Goal: Task Accomplishment & Management: Complete application form

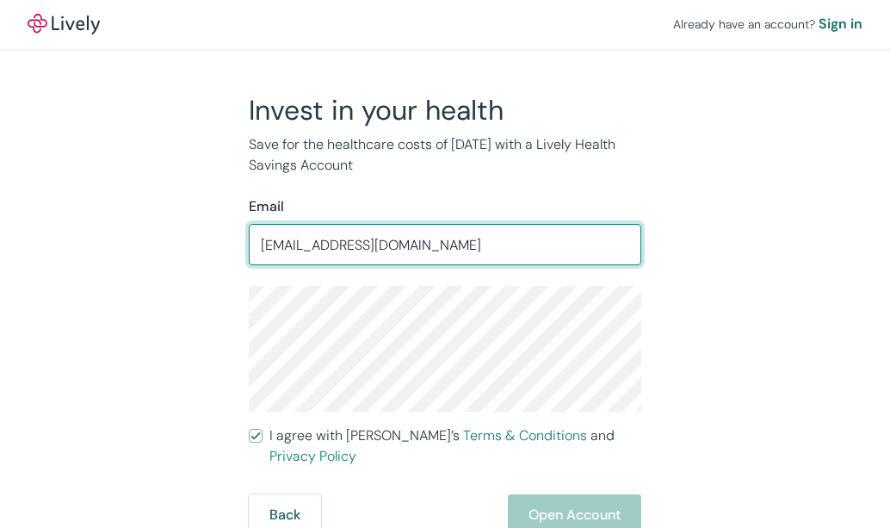
click at [535, 248] on input "[EMAIL_ADDRESS][DOMAIN_NAME]" at bounding box center [445, 244] width 393 height 34
click at [664, 254] on div "Invest in your health Save for the healthcare costs of [DATE] with a Lively Hea…" at bounding box center [435, 314] width 827 height 443
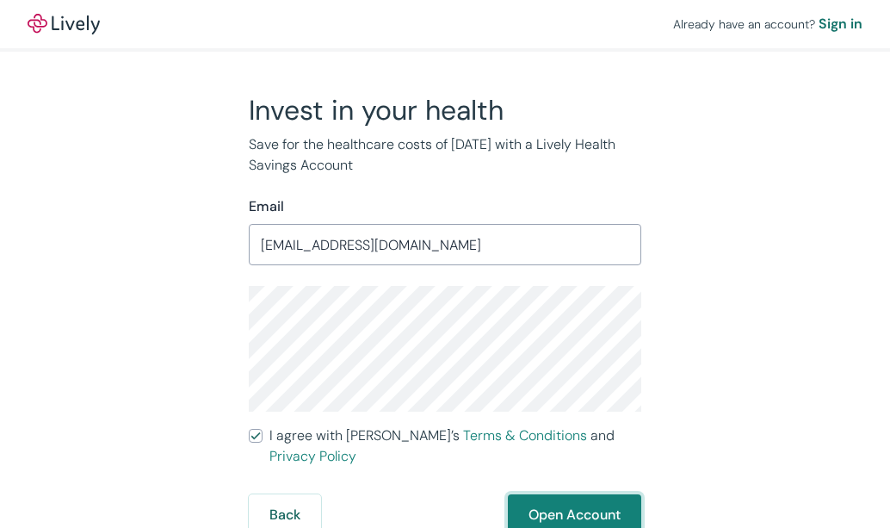
click at [553, 502] on button "Open Account" at bounding box center [574, 514] width 133 height 41
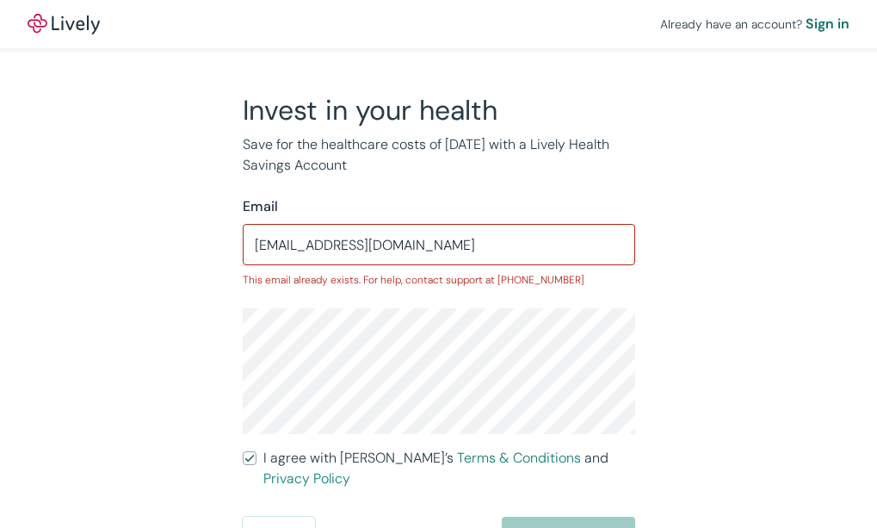
scroll to position [9, 0]
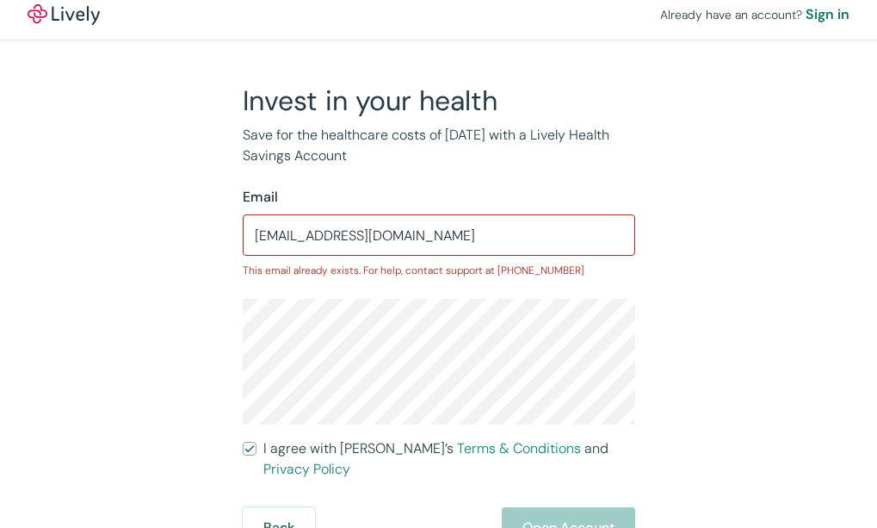
click at [369, 233] on input "[EMAIL_ADDRESS][DOMAIN_NAME]" at bounding box center [439, 235] width 393 height 34
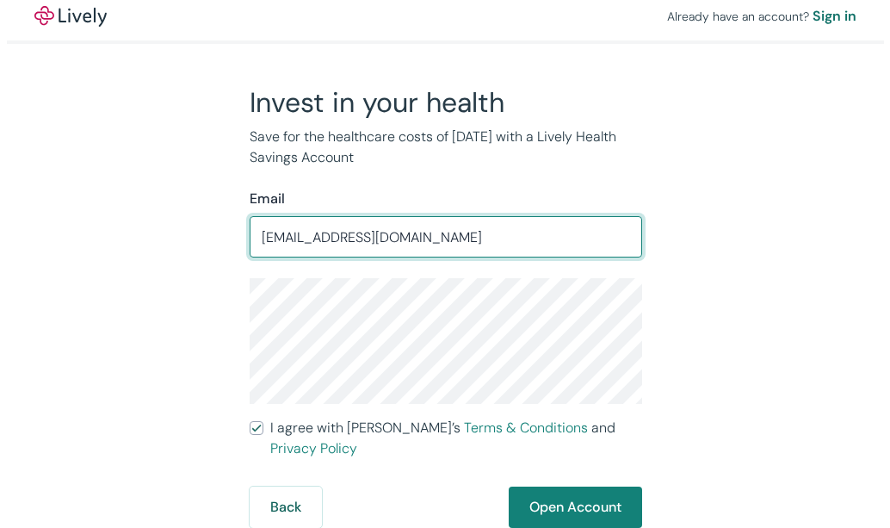
scroll to position [0, 0]
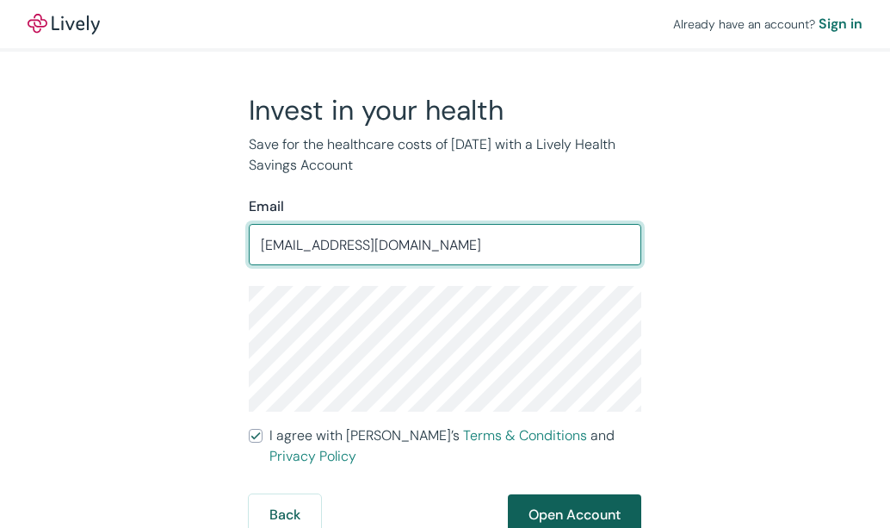
type input "[EMAIL_ADDRESS][DOMAIN_NAME]"
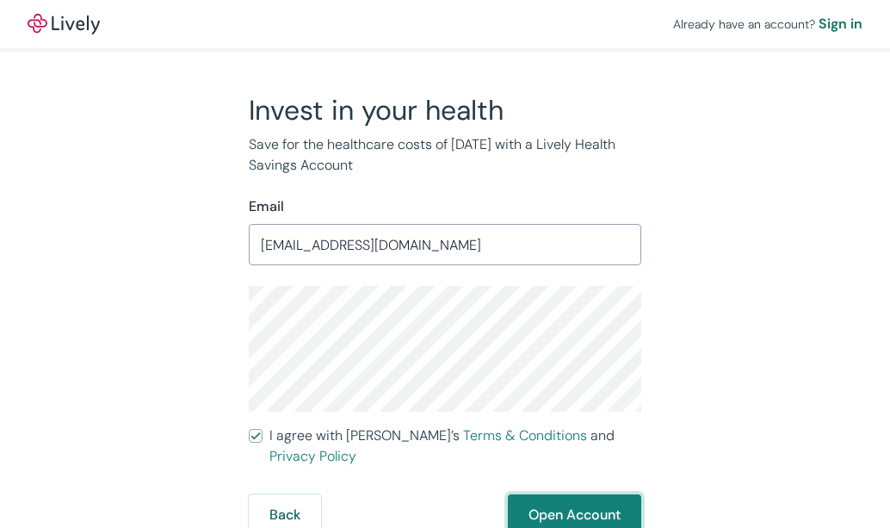
click at [568, 504] on button "Open Account" at bounding box center [574, 514] width 133 height 41
click at [513, 248] on input "[EMAIL_ADDRESS][DOMAIN_NAME]" at bounding box center [445, 244] width 393 height 34
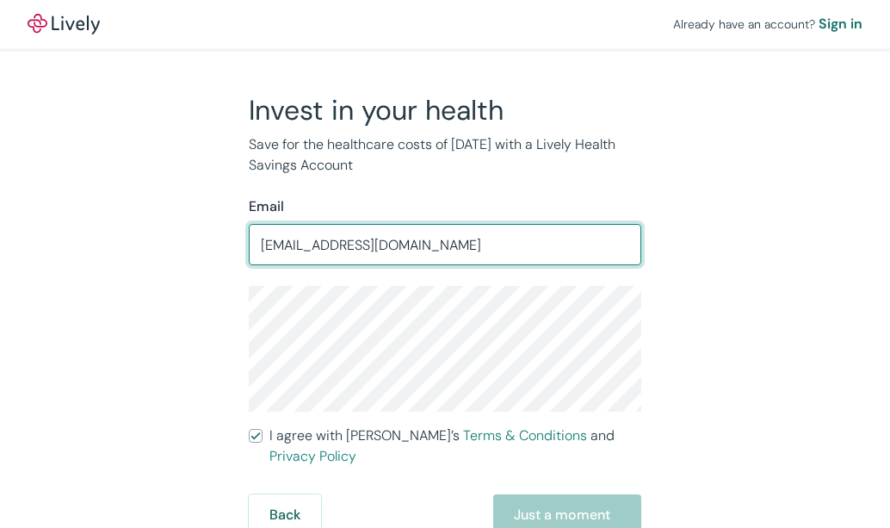
click at [490, 244] on input "[EMAIL_ADDRESS][DOMAIN_NAME]" at bounding box center [445, 244] width 393 height 34
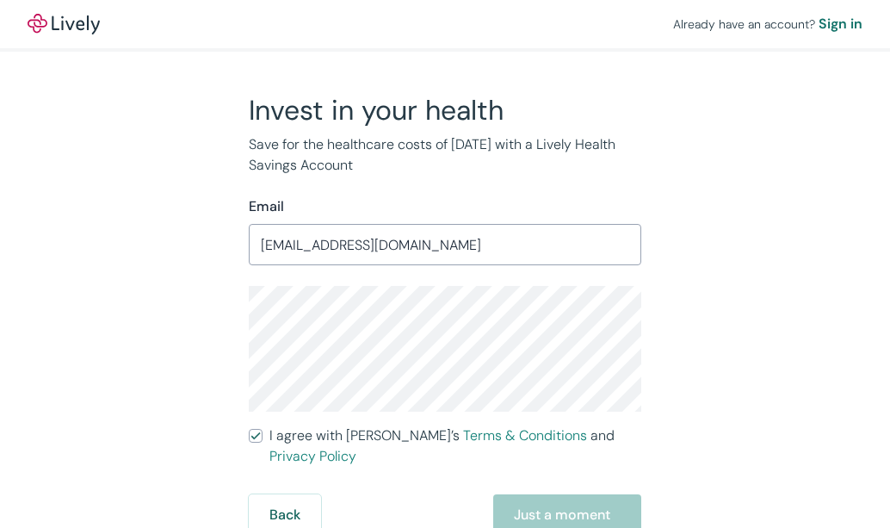
click at [166, 294] on div "Invest in your health Save for the healthcare costs of [DATE] with a Lively Hea…" at bounding box center [435, 314] width 827 height 443
click at [251, 433] on input "I agree with Lively’s Terms & Conditions and Privacy Policy" at bounding box center [256, 436] width 14 height 14
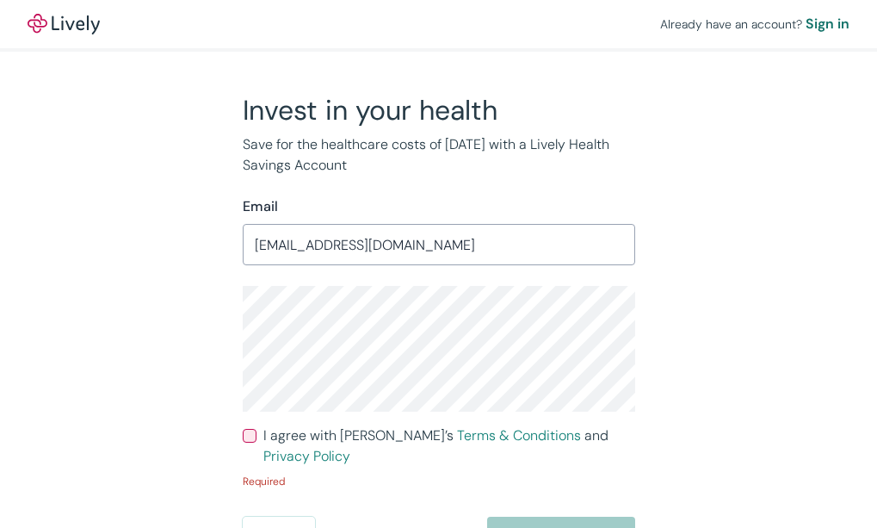
click at [251, 432] on input "I agree with Lively’s Terms & Conditions and Privacy Policy" at bounding box center [250, 436] width 14 height 14
checkbox input "true"
